Goal: Entertainment & Leisure: Consume media (video, audio)

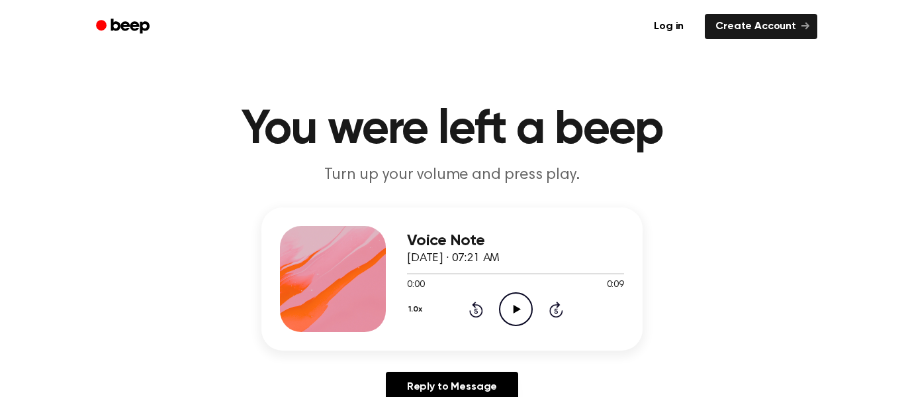
click at [513, 314] on icon "Play Audio" at bounding box center [516, 309] width 34 height 34
click at [514, 312] on icon at bounding box center [516, 309] width 7 height 9
click at [513, 305] on icon "Play Audio" at bounding box center [516, 309] width 34 height 34
click at [523, 310] on icon "Play Audio" at bounding box center [516, 309] width 34 height 34
